Goal: Find specific page/section: Find specific page/section

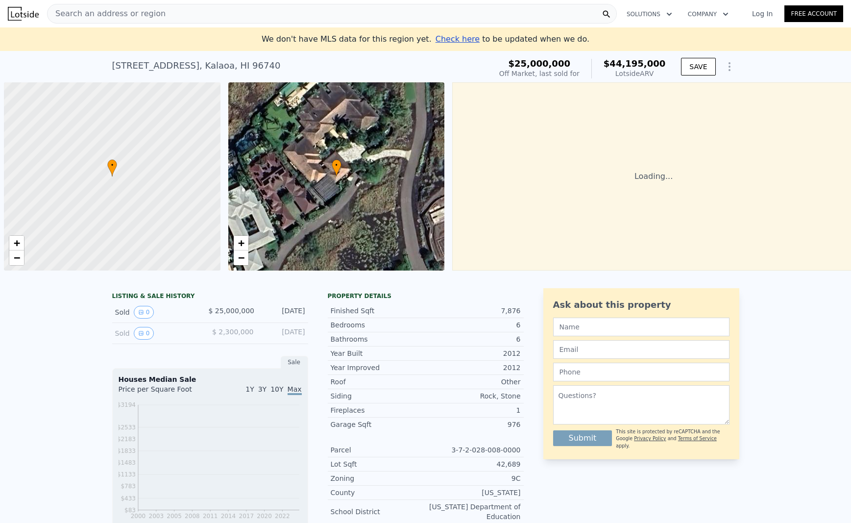
scroll to position [0, 4]
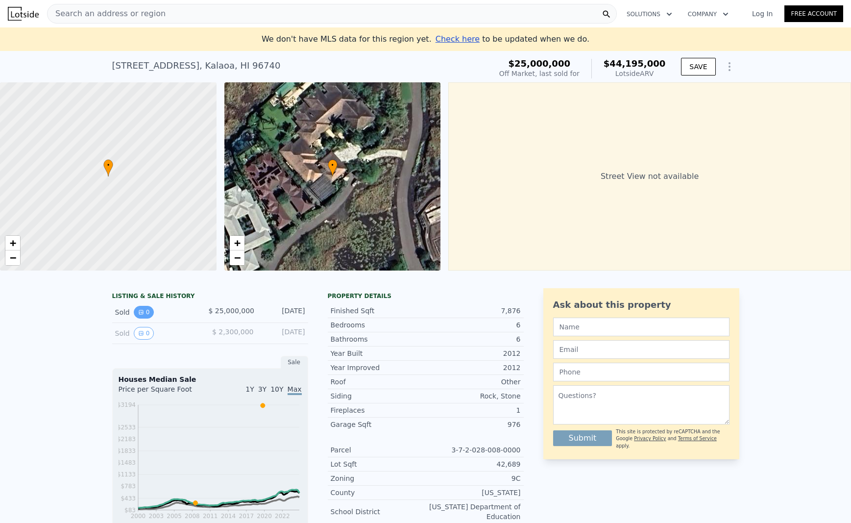
click at [144, 312] on button "0" at bounding box center [144, 312] width 21 height 13
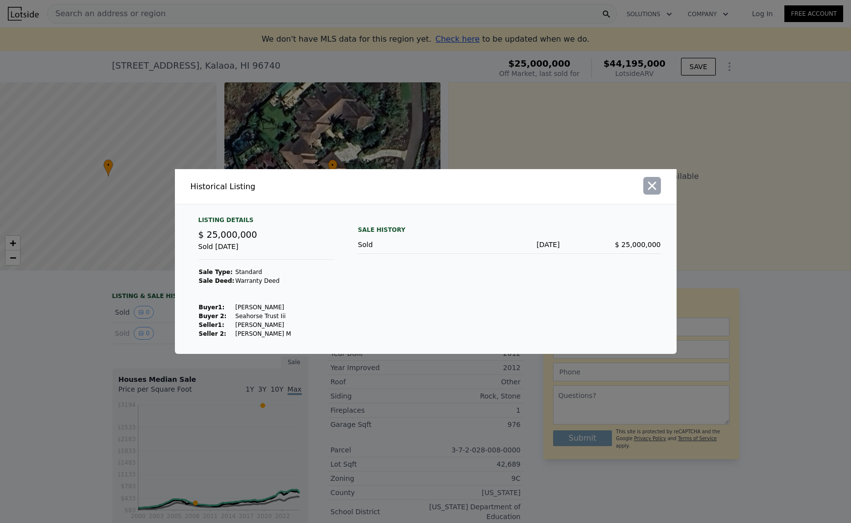
click at [648, 186] on icon "button" at bounding box center [652, 186] width 14 height 14
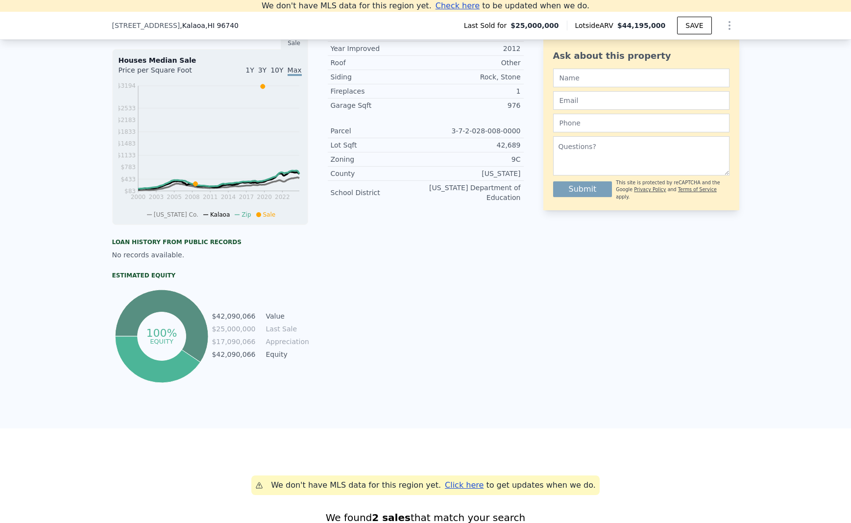
scroll to position [0, 0]
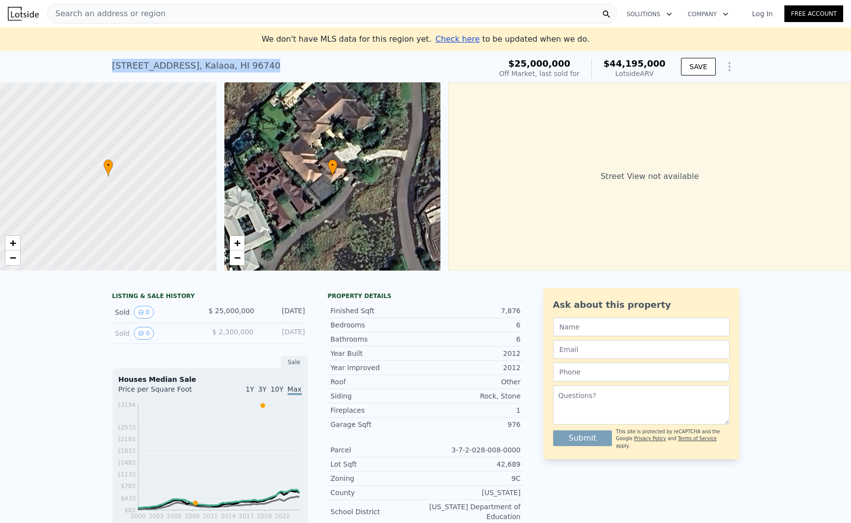
drag, startPoint x: 113, startPoint y: 66, endPoint x: 323, endPoint y: 67, distance: 209.6
click at [323, 67] on div "72-[STREET_ADDRESS] Sold [DATE] for $25m (~ARV $44.195m )" at bounding box center [299, 68] width 375 height 27
copy div "72-[STREET_ADDRESS]"
click at [252, 14] on div "Search an address or region" at bounding box center [332, 14] width 570 height 20
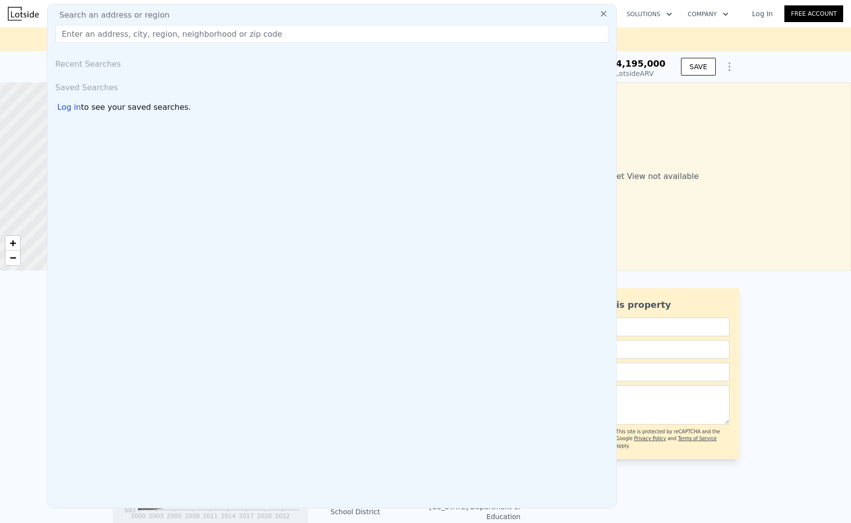
click at [252, 14] on div "Search an address or region" at bounding box center [331, 15] width 561 height 12
click at [239, 12] on div "Search an address or region" at bounding box center [331, 15] width 561 height 12
click at [237, 35] on input "text" at bounding box center [331, 34] width 553 height 18
paste input "72-[STREET_ADDRESS]"
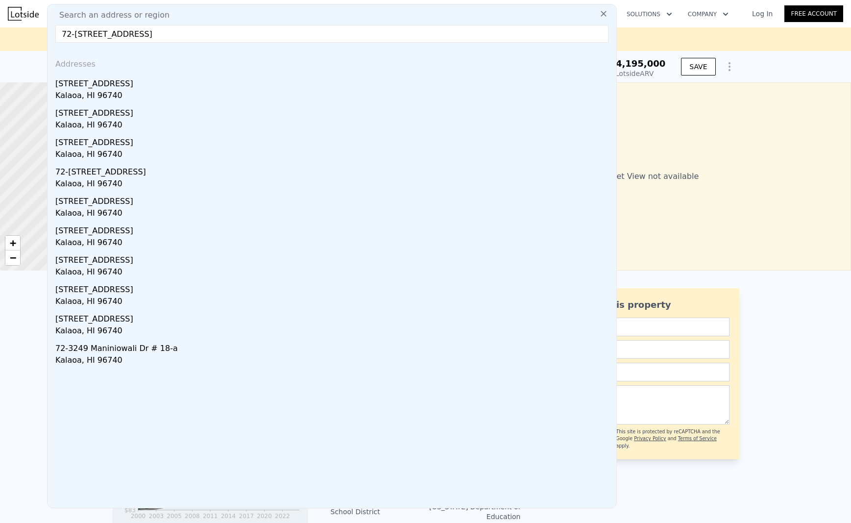
click at [168, 36] on input "72-[STREET_ADDRESS]" at bounding box center [331, 34] width 553 height 18
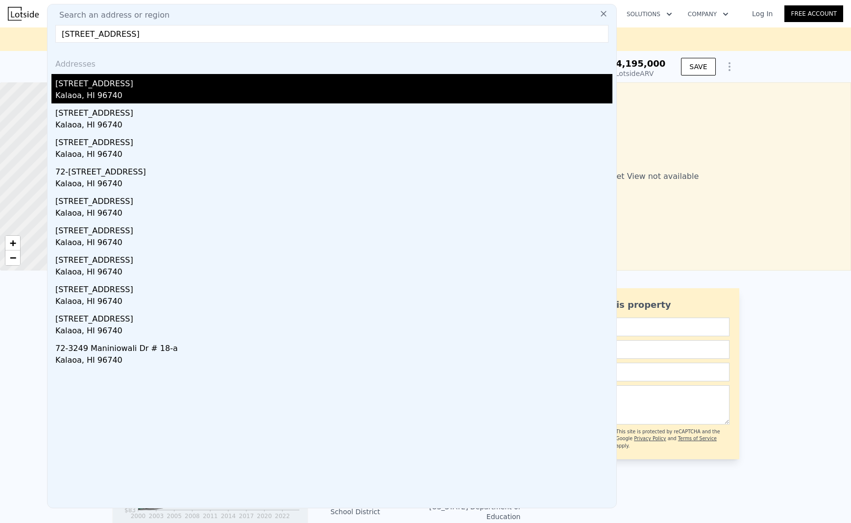
type input "[STREET_ADDRESS]"
click at [222, 85] on div "[STREET_ADDRESS]" at bounding box center [333, 82] width 557 height 16
